Goal: Use online tool/utility: Utilize a website feature to perform a specific function

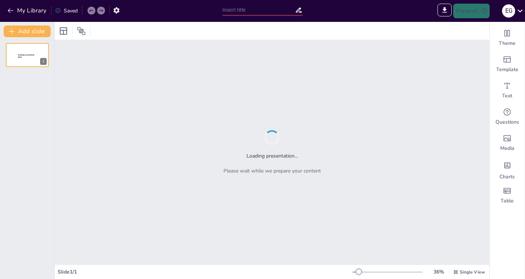
type input "Системный подход к закупкам: от теории к практике"
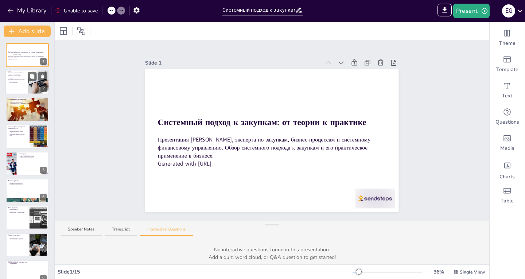
click at [16, 77] on p "[PERSON_NAME] занимала руководящие позиции в разных сферах" at bounding box center [17, 77] width 16 height 4
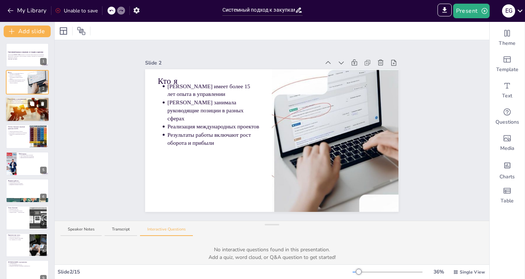
click at [39, 107] on button at bounding box center [42, 103] width 9 height 9
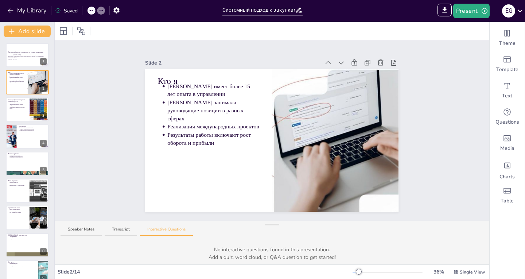
click at [90, 9] on icon at bounding box center [91, 10] width 4 height 4
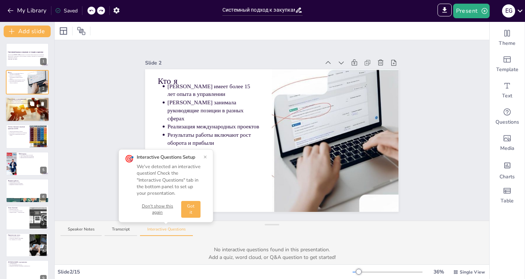
click at [16, 109] on div at bounding box center [27, 109] width 52 height 25
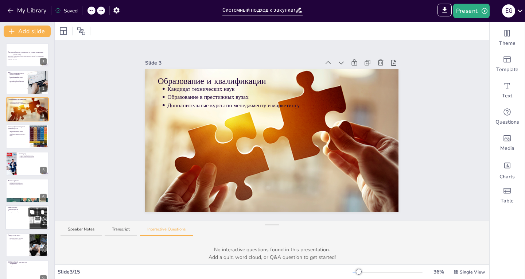
scroll to position [73, 0]
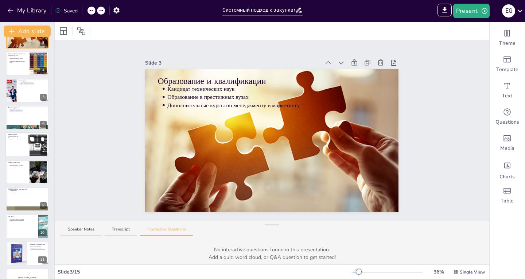
click at [18, 150] on div at bounding box center [27, 145] width 44 height 25
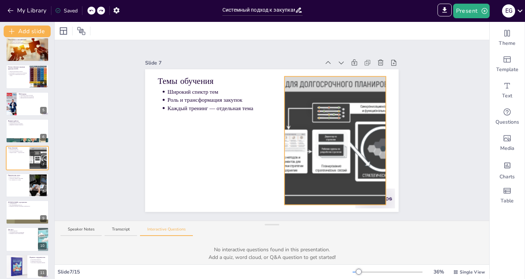
click at [338, 155] on div at bounding box center [335, 141] width 228 height 128
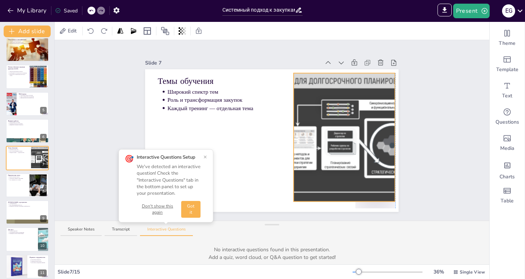
drag, startPoint x: 333, startPoint y: 150, endPoint x: 339, endPoint y: 146, distance: 7.0
click at [339, 146] on div at bounding box center [345, 137] width 228 height 128
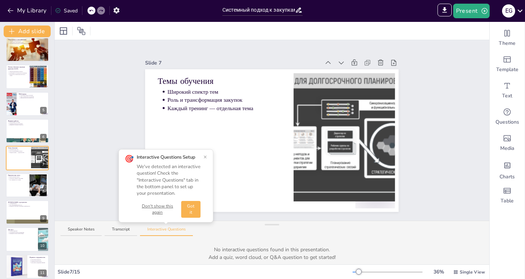
click at [205, 157] on button "×" at bounding box center [206, 157] width 4 height 6
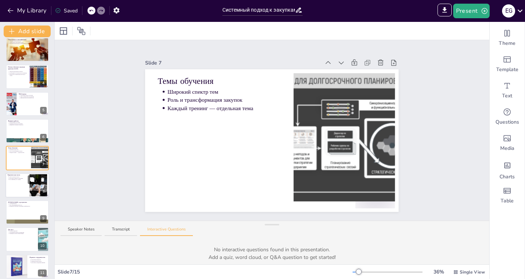
click at [23, 184] on div at bounding box center [27, 185] width 44 height 25
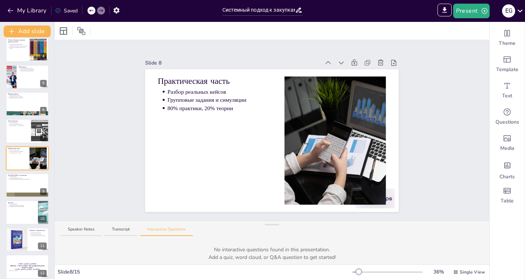
scroll to position [174, 0]
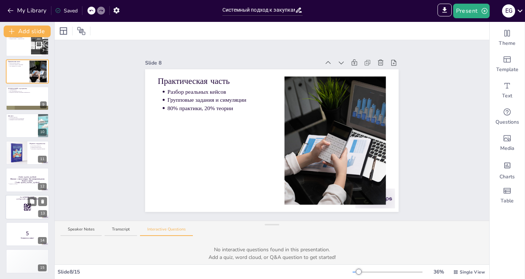
click at [23, 212] on div at bounding box center [27, 207] width 44 height 25
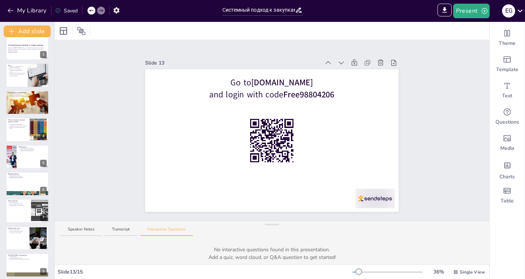
scroll to position [0, 0]
